Goal: Transaction & Acquisition: Subscribe to service/newsletter

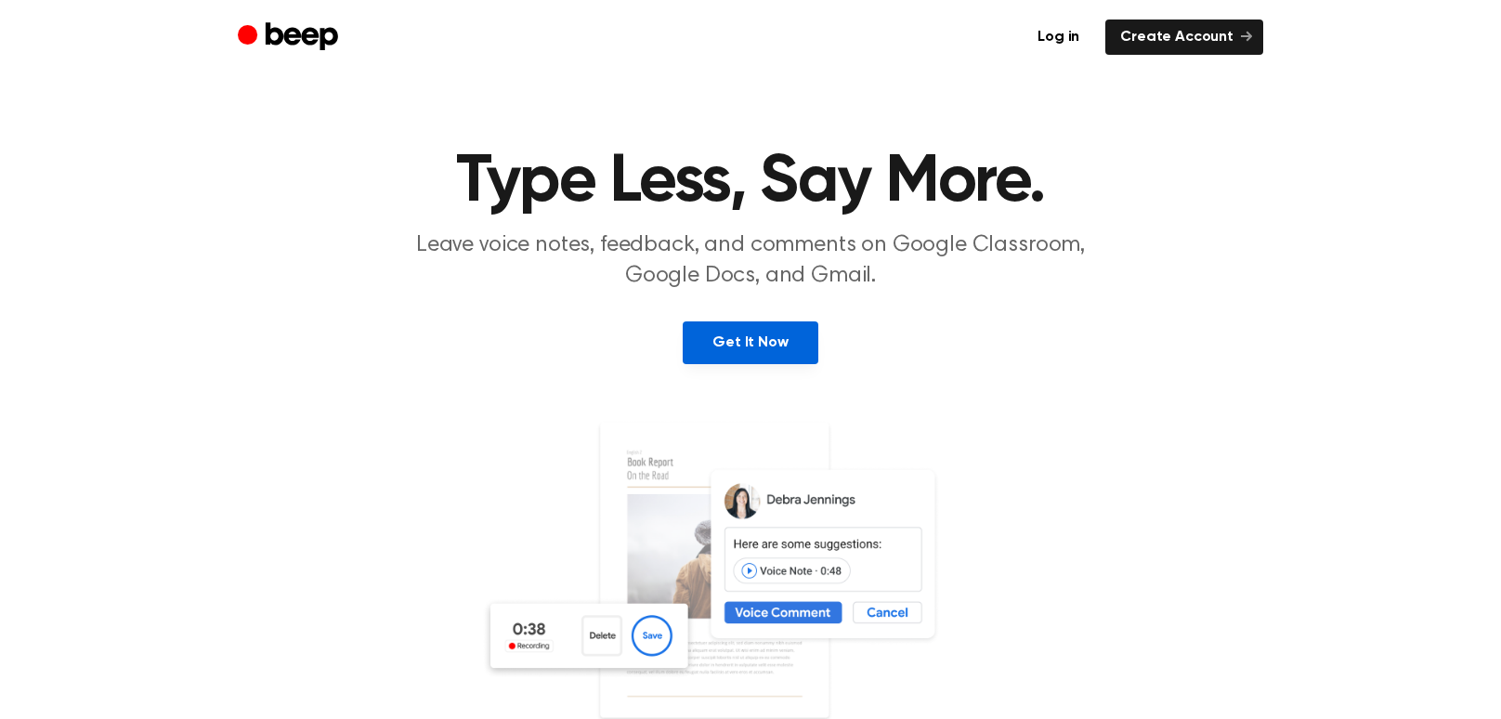
click at [761, 343] on link "Get It Now" at bounding box center [750, 342] width 135 height 43
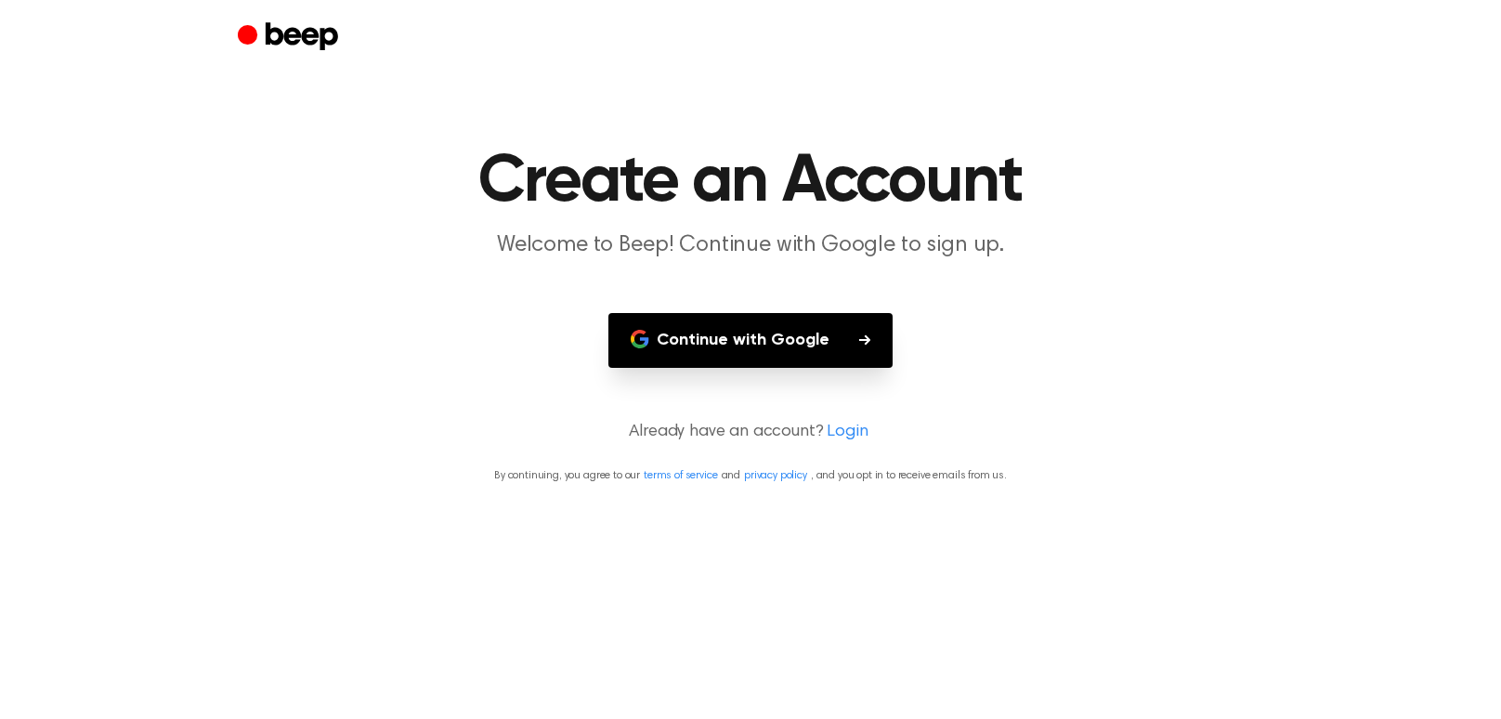
click at [761, 343] on button "Continue with Google" at bounding box center [750, 340] width 284 height 55
click at [788, 331] on button "Continue with Google" at bounding box center [750, 340] width 284 height 55
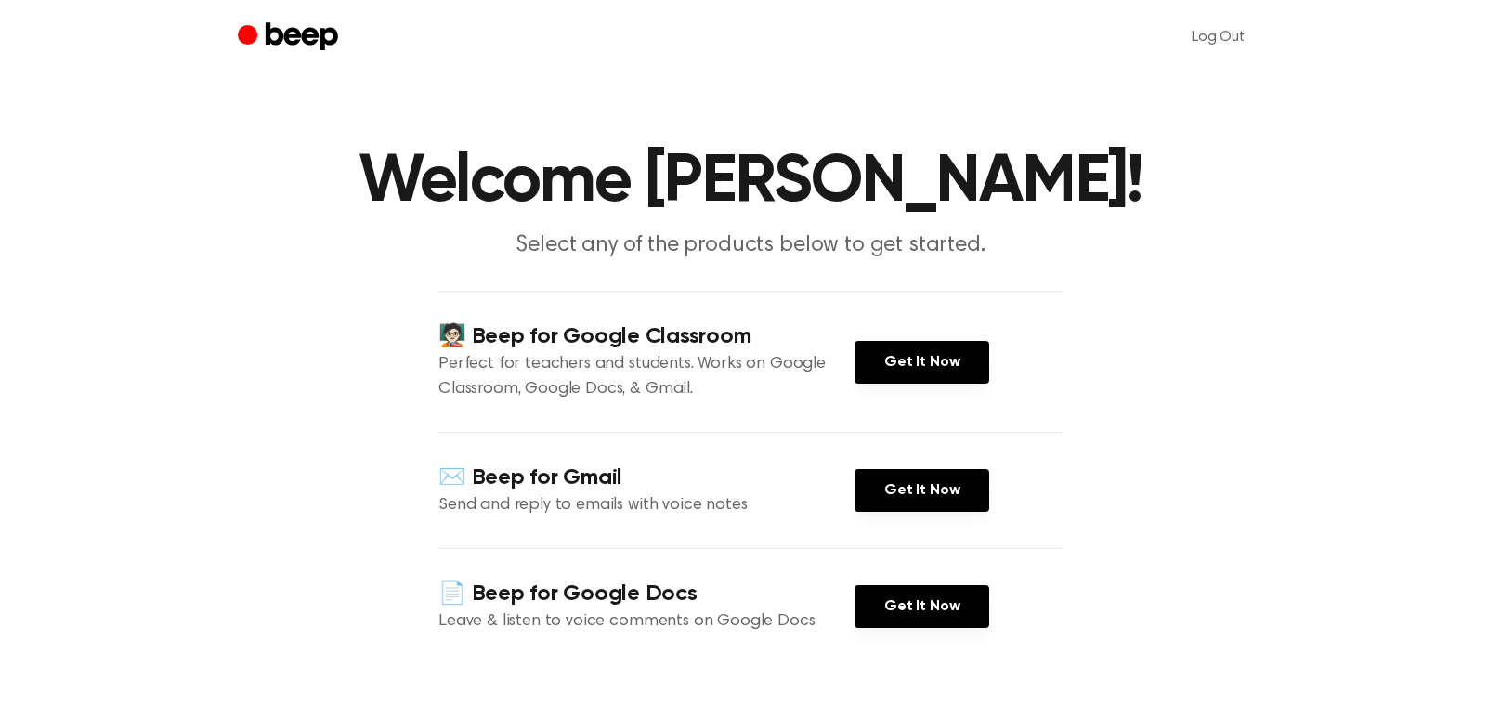
click at [269, 161] on header "Welcome [PERSON_NAME]! Select any of the products below to get started." at bounding box center [750, 205] width 1457 height 112
click at [927, 369] on link "Get It Now" at bounding box center [922, 362] width 135 height 43
